Goal: Navigation & Orientation: Find specific page/section

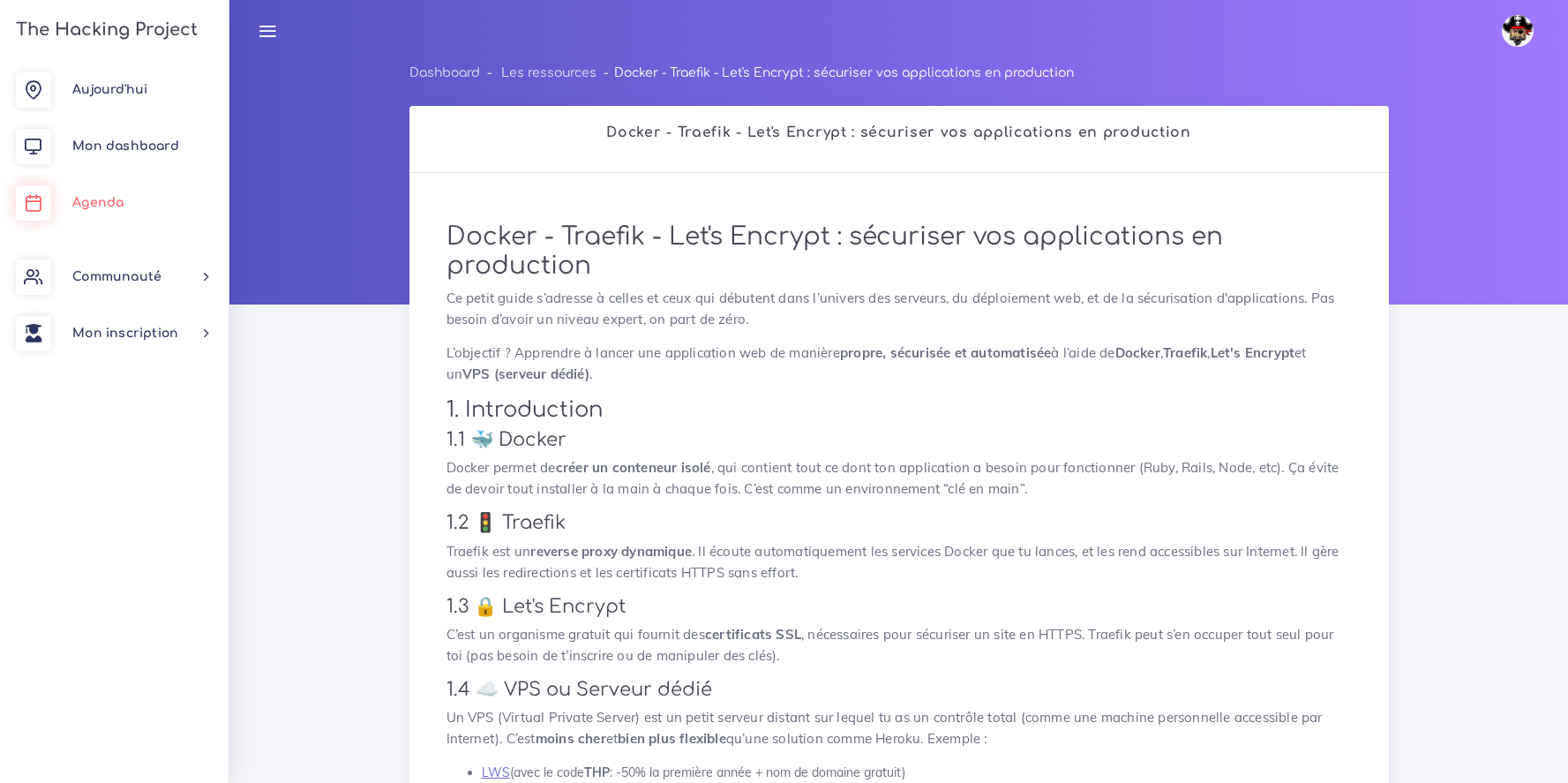
click at [95, 191] on link "Agenda" at bounding box center [114, 202] width 228 height 56
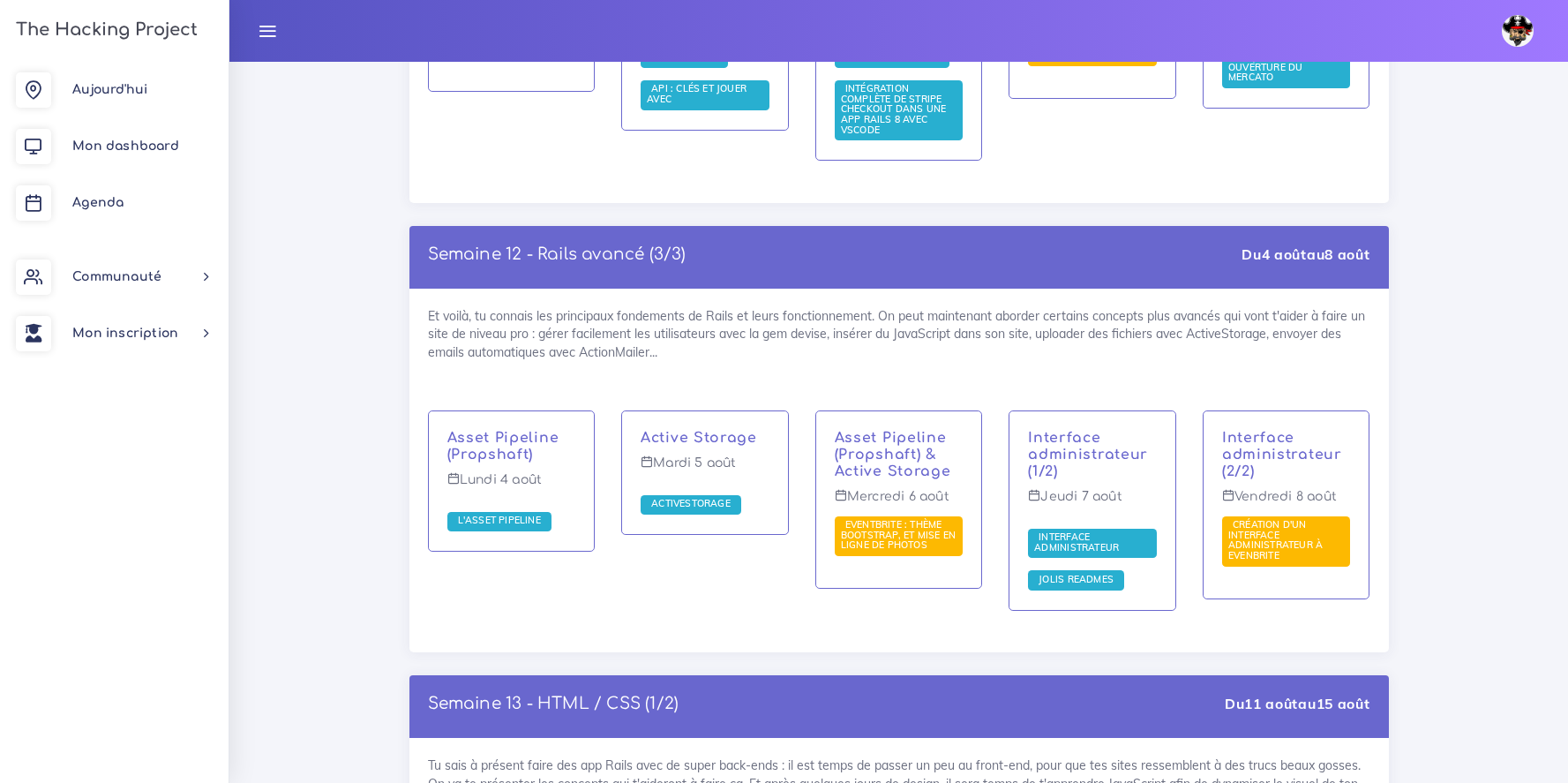
scroll to position [7275, 0]
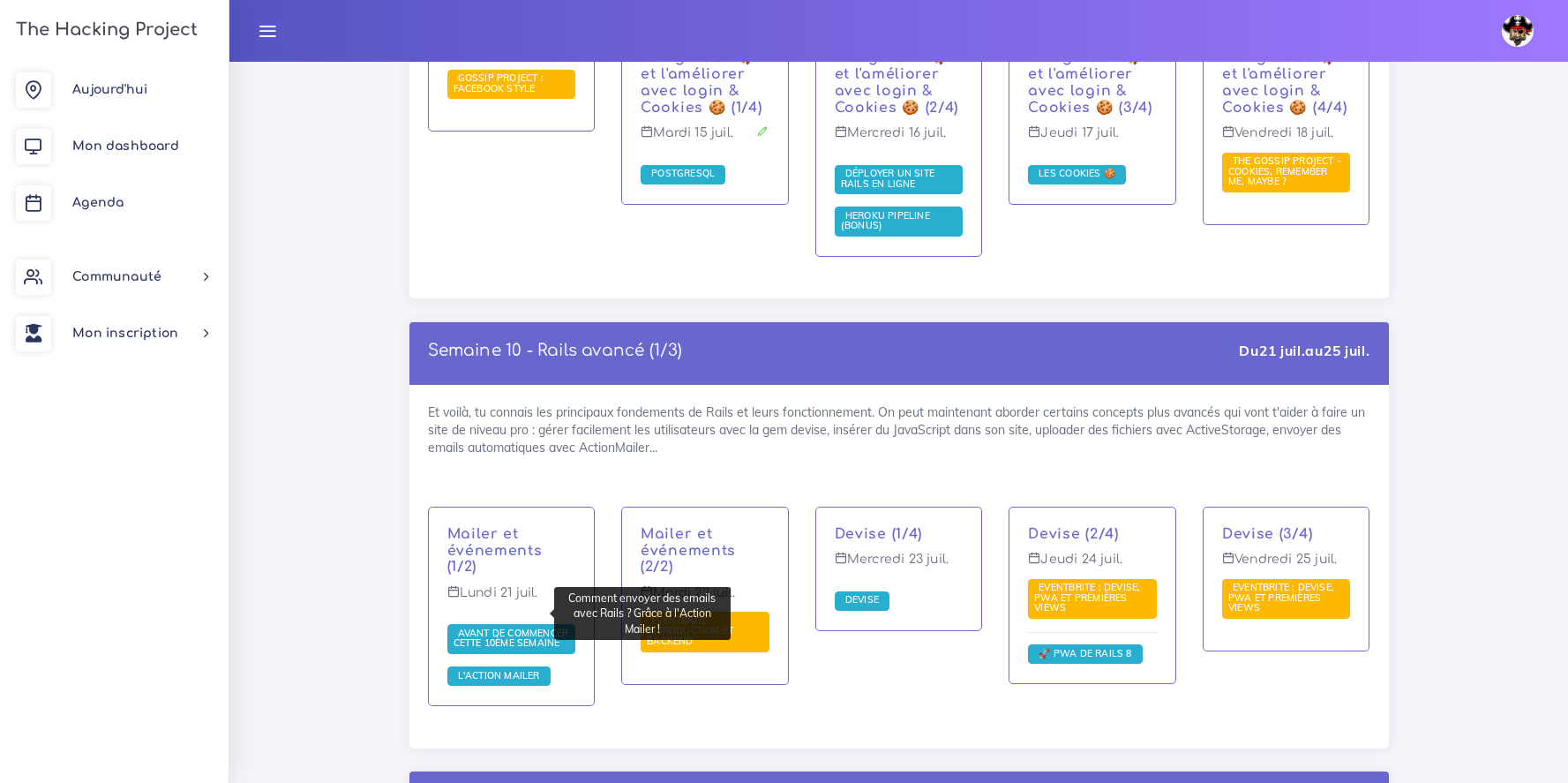
click at [526, 668] on span "L'Action Mailer" at bounding box center [499, 674] width 91 height 13
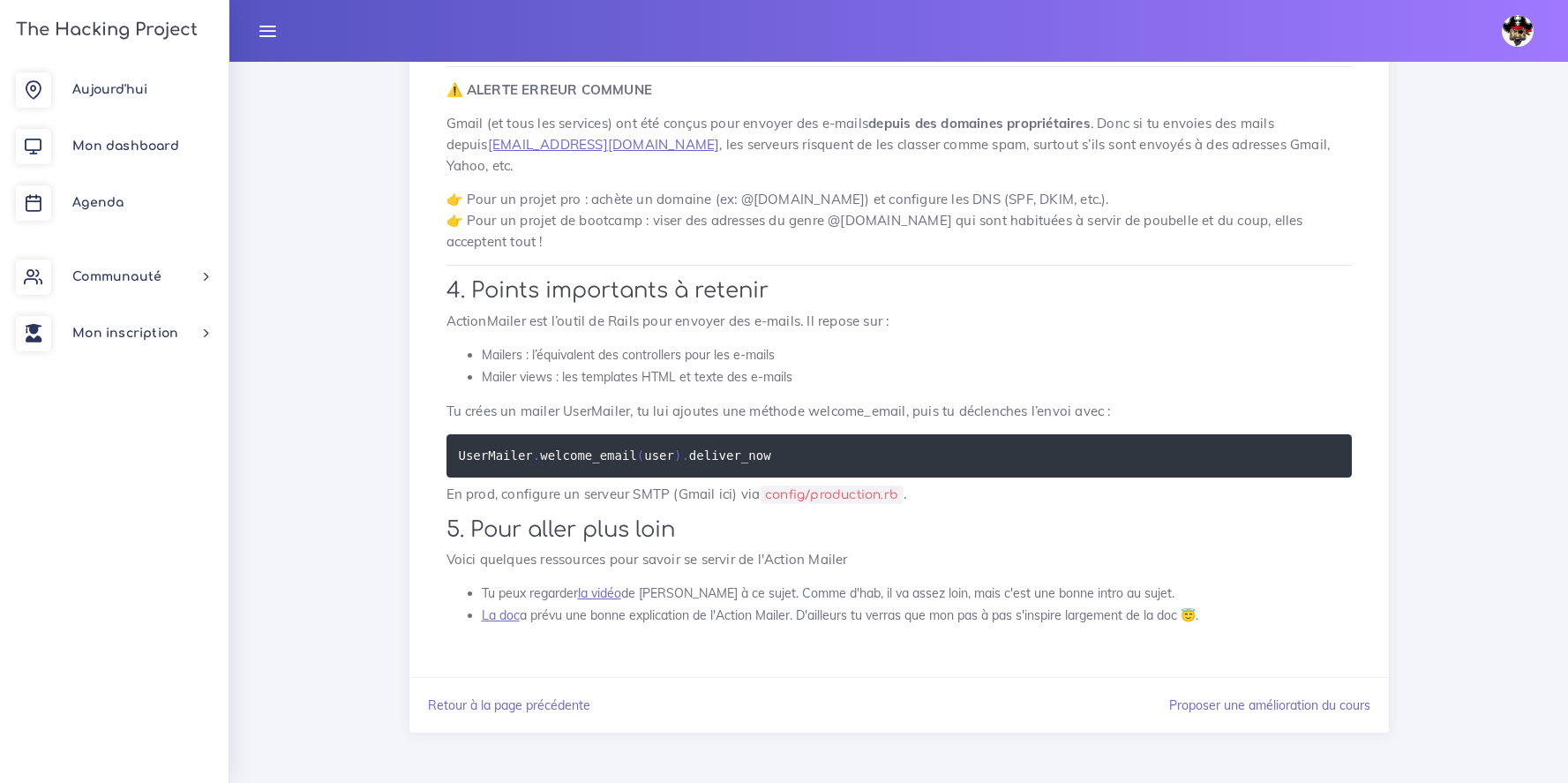
scroll to position [5201, 0]
